Goal: Transaction & Acquisition: Book appointment/travel/reservation

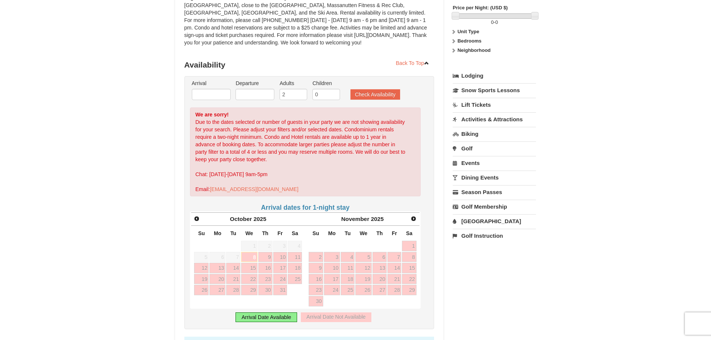
scroll to position [112, 0]
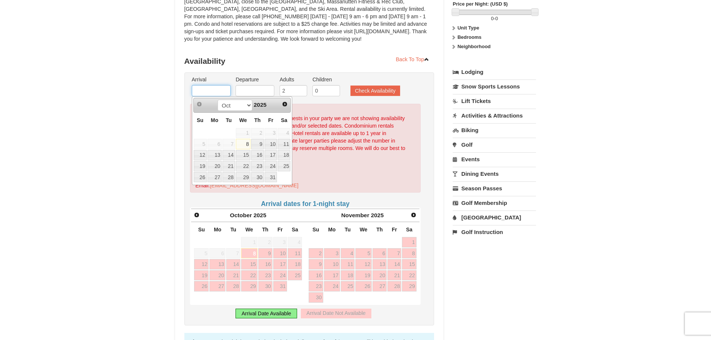
click at [208, 89] on input "text" at bounding box center [211, 90] width 39 height 11
click at [412, 217] on span "Next" at bounding box center [414, 215] width 6 height 6
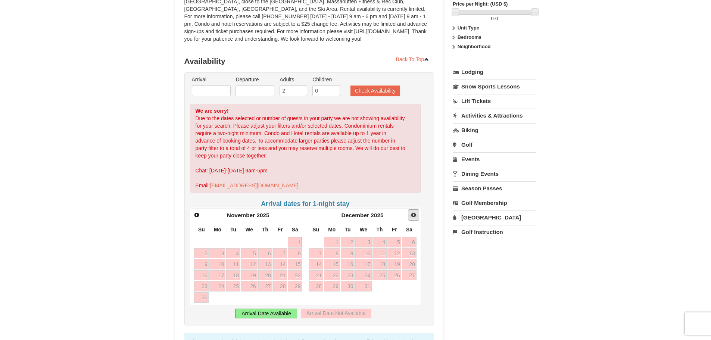
click at [412, 217] on span "Next" at bounding box center [414, 215] width 6 height 6
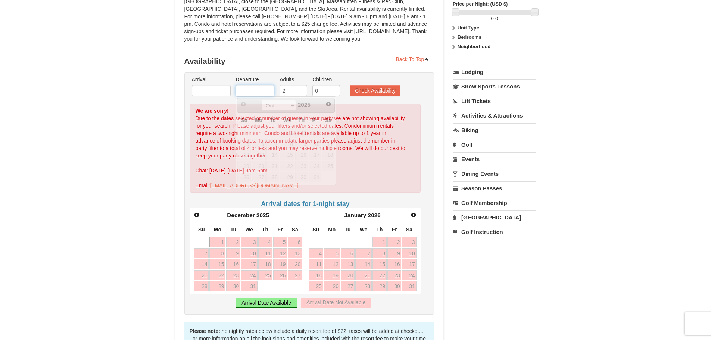
click at [264, 92] on input "text" at bounding box center [255, 90] width 39 height 11
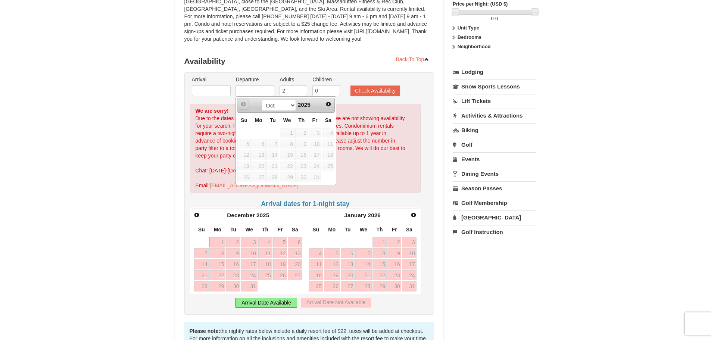
click at [245, 108] on link "Prev" at bounding box center [243, 104] width 11 height 11
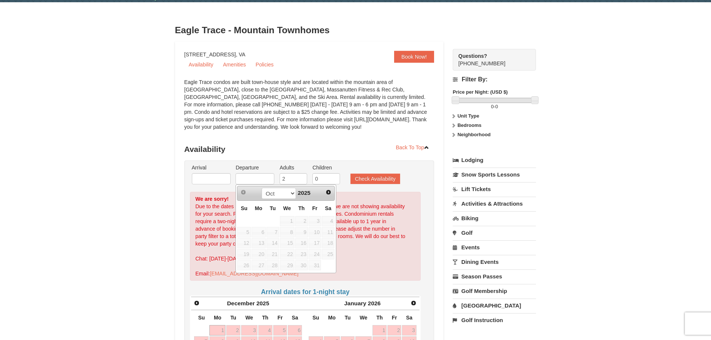
scroll to position [0, 0]
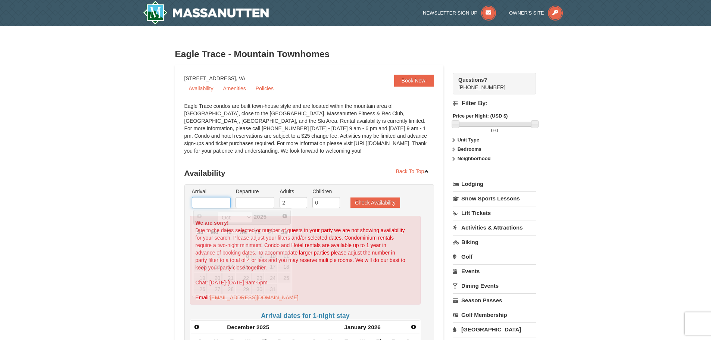
click at [227, 208] on input "text" at bounding box center [211, 202] width 39 height 11
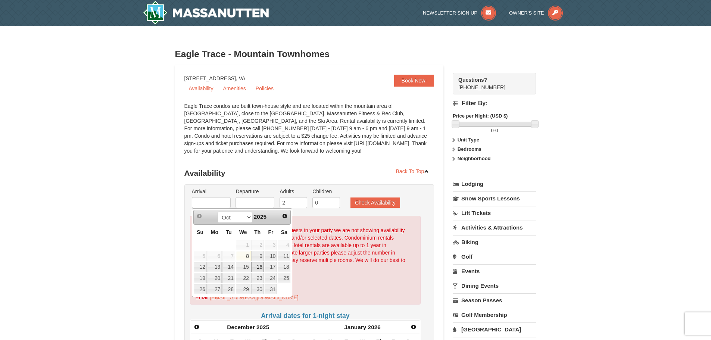
click at [261, 267] on link "16" at bounding box center [257, 267] width 13 height 10
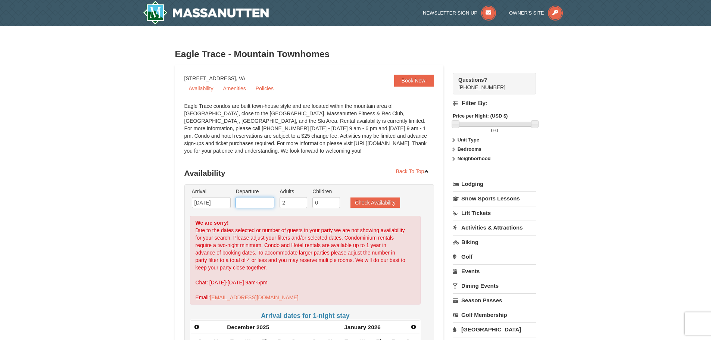
click at [264, 204] on input "text" at bounding box center [255, 202] width 39 height 11
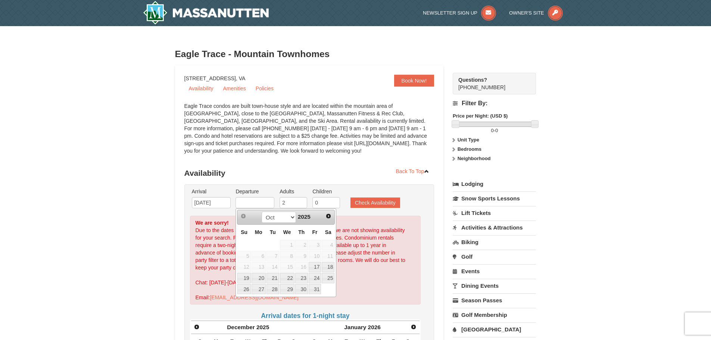
click at [221, 209] on li "Arrival Please format dates MM/DD/YYYY Please format dates MM/DD/YYYY [DATE]" at bounding box center [211, 200] width 43 height 24
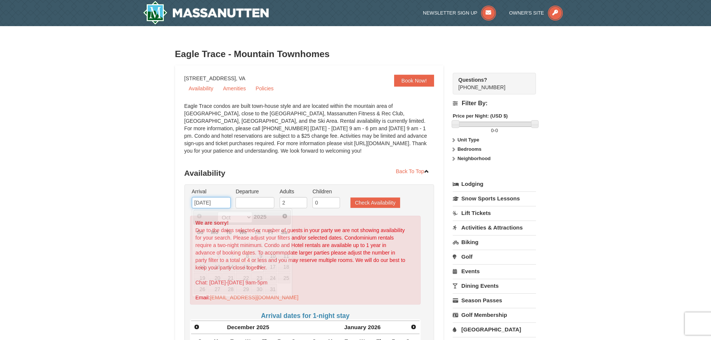
click at [228, 203] on input "[DATE]" at bounding box center [211, 202] width 39 height 11
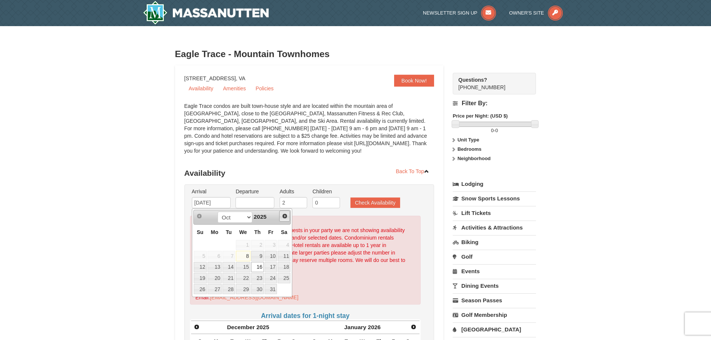
click at [288, 220] on link "Next" at bounding box center [284, 216] width 11 height 11
click at [272, 260] on link "7" at bounding box center [271, 256] width 13 height 10
type input "[DATE]"
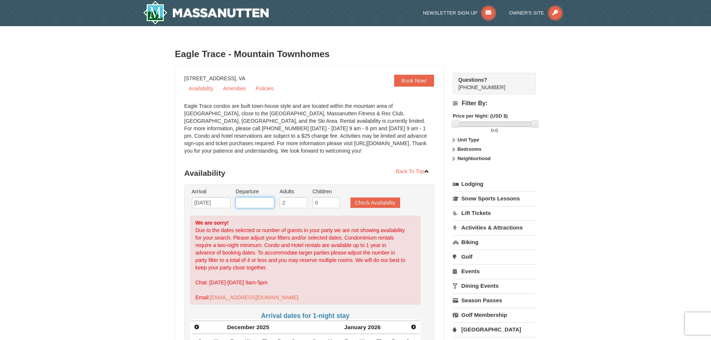
click at [266, 205] on input "text" at bounding box center [255, 202] width 39 height 11
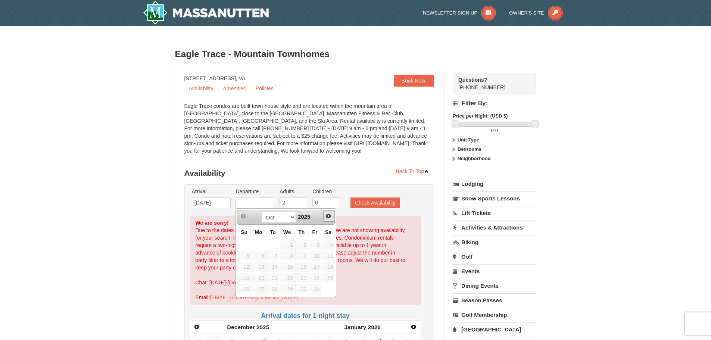
click at [325, 214] on link "Next" at bounding box center [328, 216] width 11 height 11
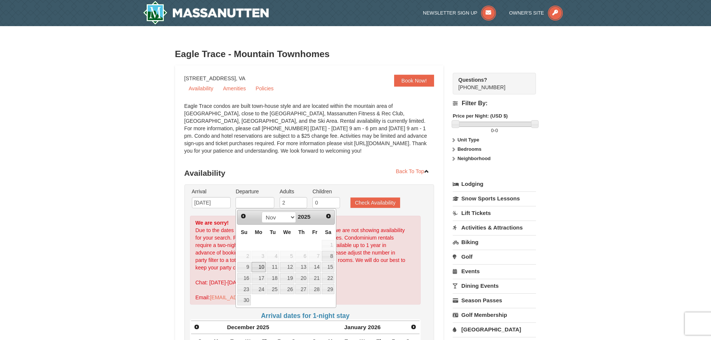
click at [260, 268] on link "10" at bounding box center [259, 267] width 14 height 10
type input "[DATE]"
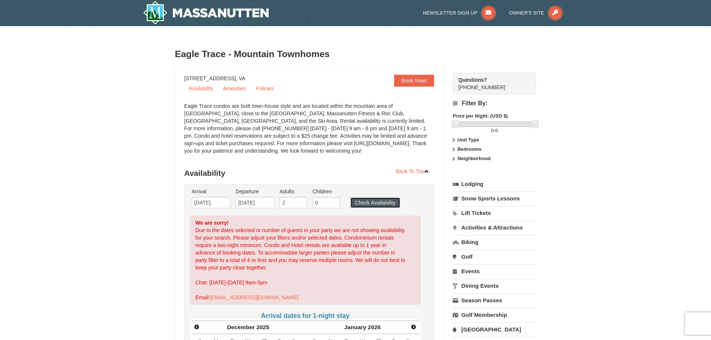
click at [369, 202] on button "Check Availability" at bounding box center [376, 203] width 50 height 10
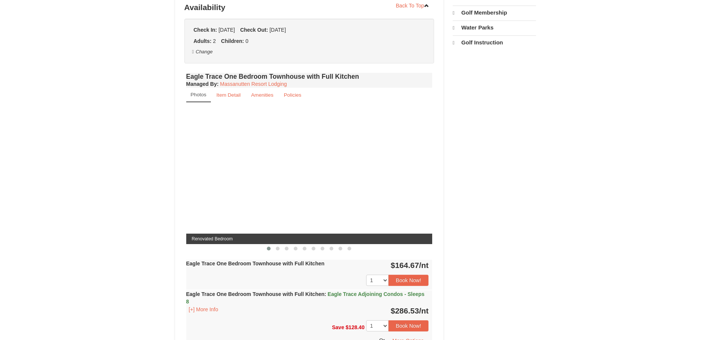
select select "10"
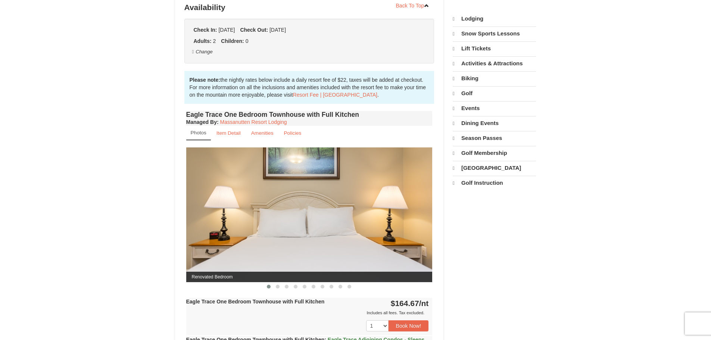
scroll to position [166, 0]
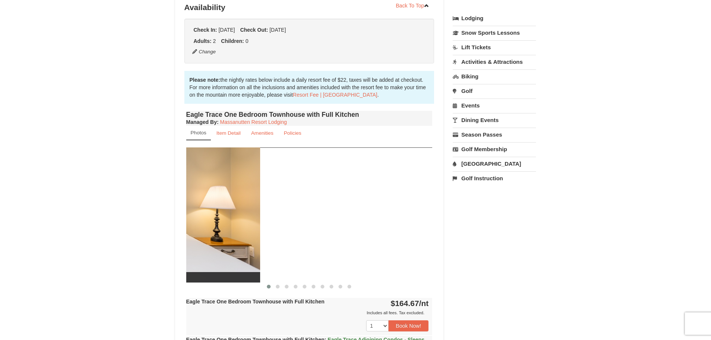
drag, startPoint x: 382, startPoint y: 226, endPoint x: 94, endPoint y: 185, distance: 290.4
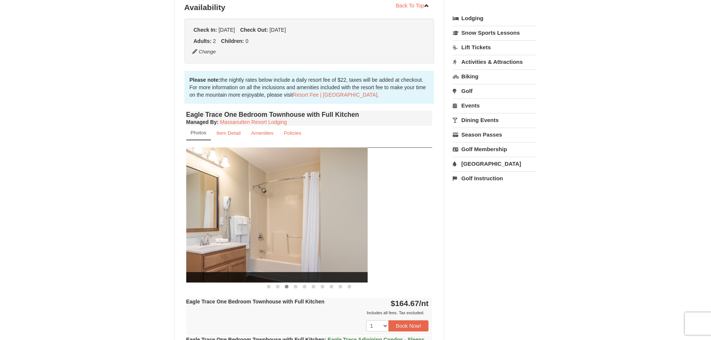
drag, startPoint x: 397, startPoint y: 219, endPoint x: 271, endPoint y: 195, distance: 128.0
click at [276, 197] on img at bounding box center [244, 214] width 246 height 135
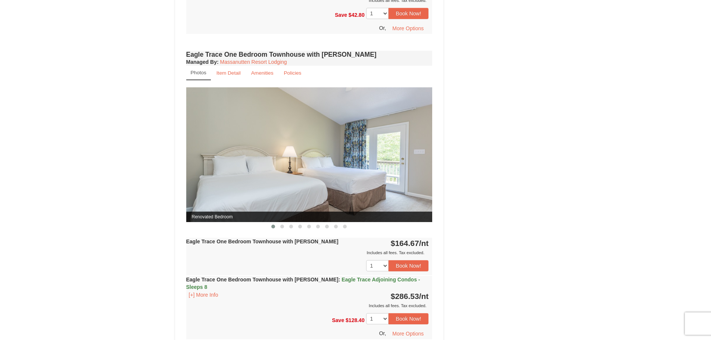
scroll to position [614, 0]
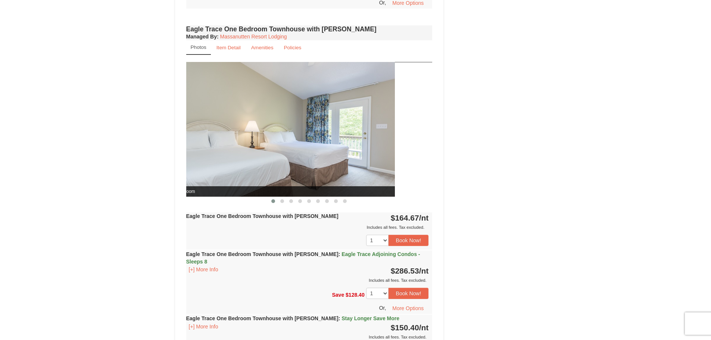
drag, startPoint x: 372, startPoint y: 143, endPoint x: 158, endPoint y: 107, distance: 217.3
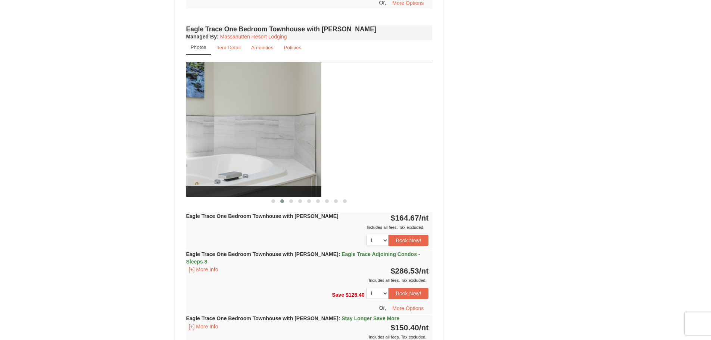
drag, startPoint x: 376, startPoint y: 140, endPoint x: 221, endPoint y: 125, distance: 156.1
click at [253, 129] on img at bounding box center [198, 129] width 246 height 135
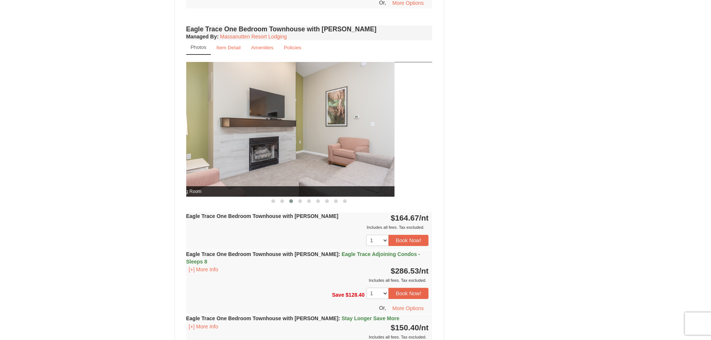
drag, startPoint x: 338, startPoint y: 143, endPoint x: 232, endPoint y: 128, distance: 107.0
click at [245, 130] on img at bounding box center [271, 129] width 246 height 135
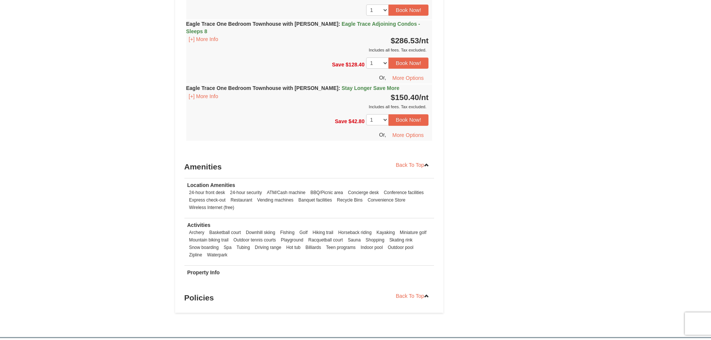
scroll to position [875, 0]
